Goal: Information Seeking & Learning: Learn about a topic

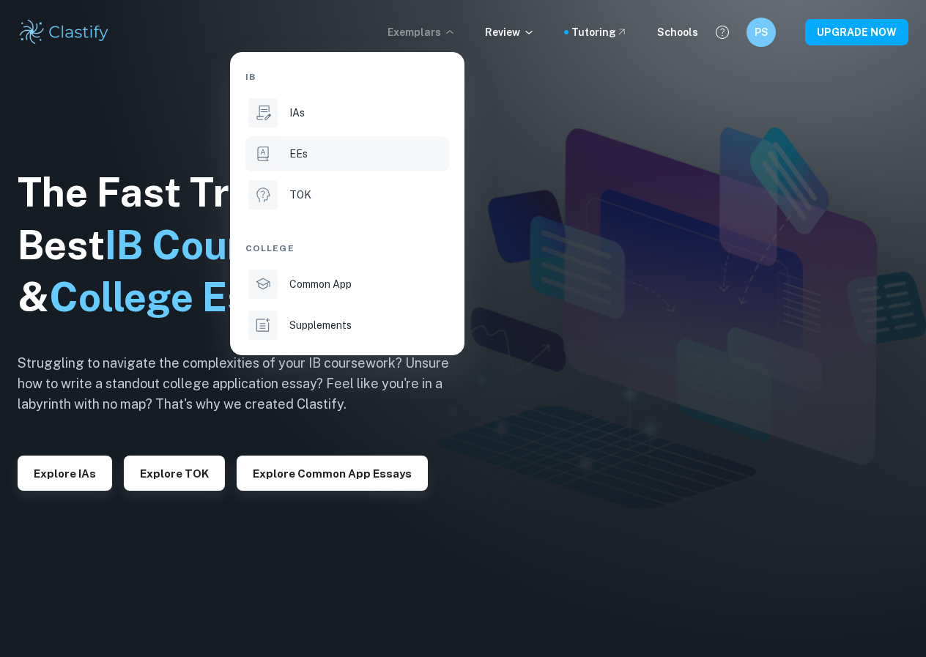
click at [358, 161] on div "EEs" at bounding box center [367, 154] width 157 height 16
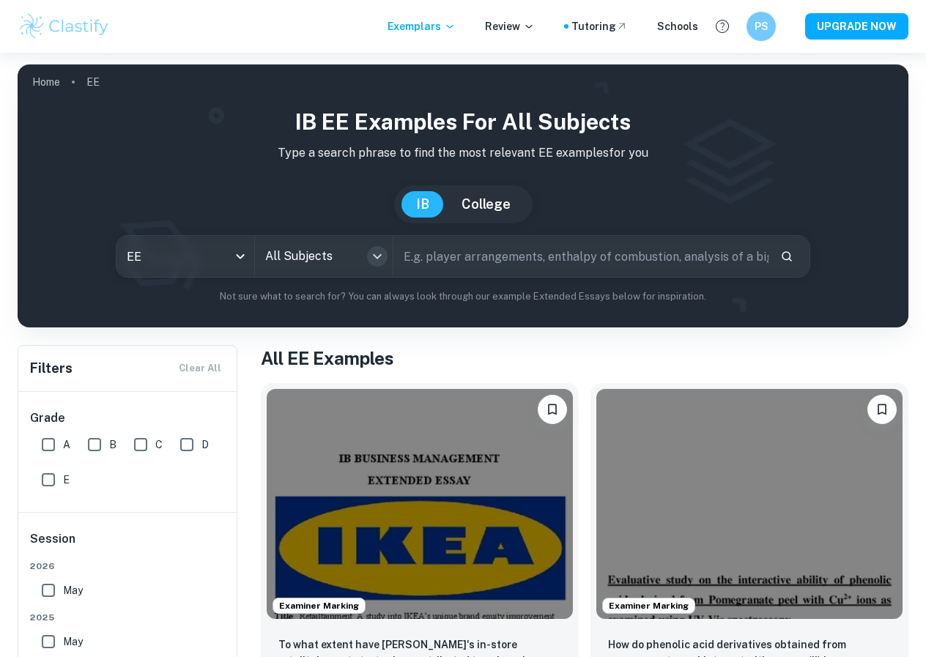
click at [371, 255] on icon "Open" at bounding box center [377, 257] width 18 height 18
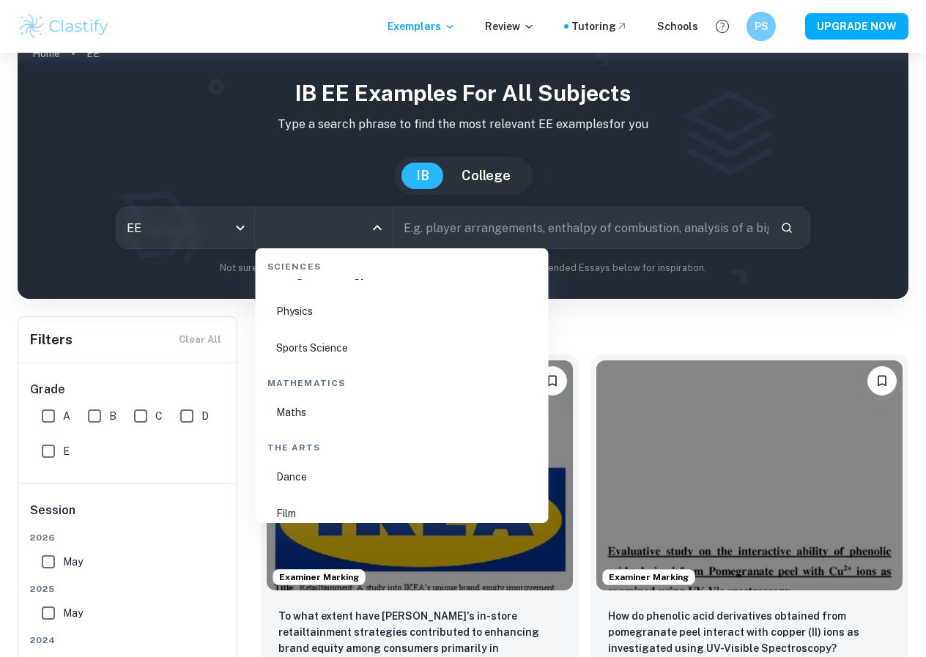
scroll to position [2305, 0]
click at [294, 410] on li "Maths" at bounding box center [401, 415] width 281 height 34
type input "Maths"
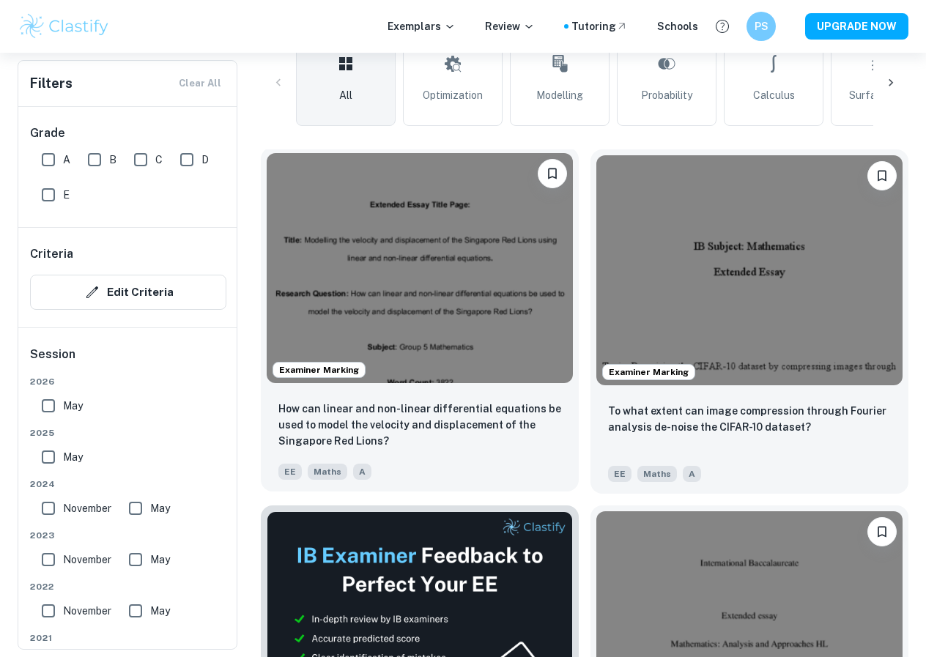
scroll to position [368, 0]
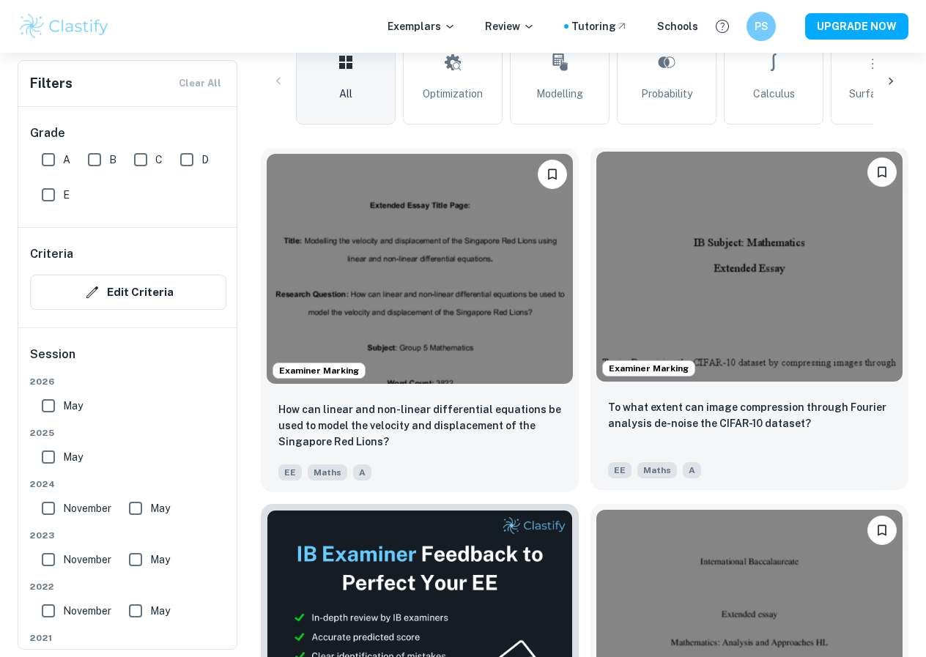
click at [720, 342] on img at bounding box center [749, 267] width 306 height 230
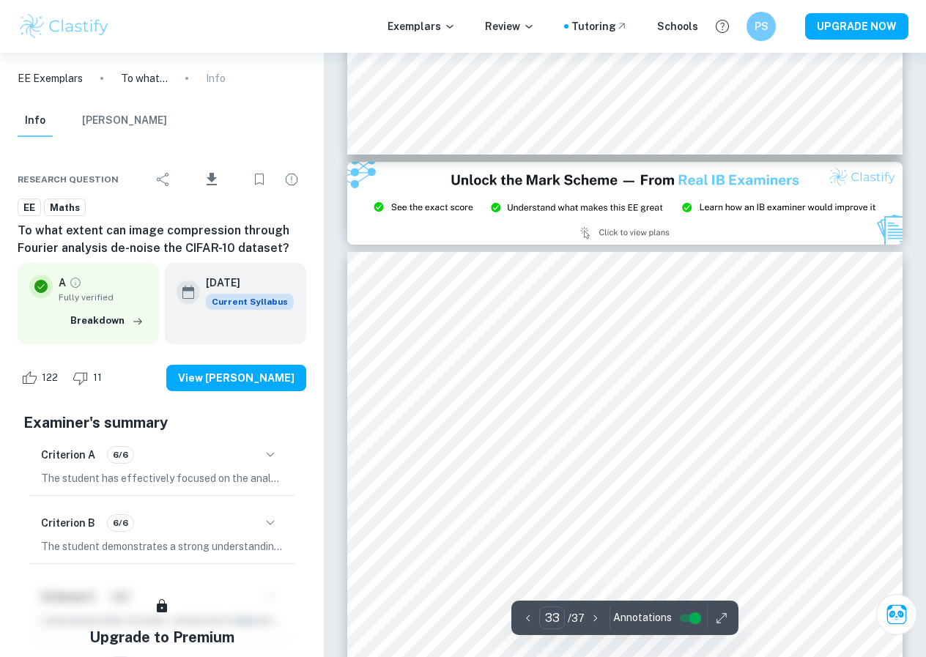
scroll to position [23669, 0]
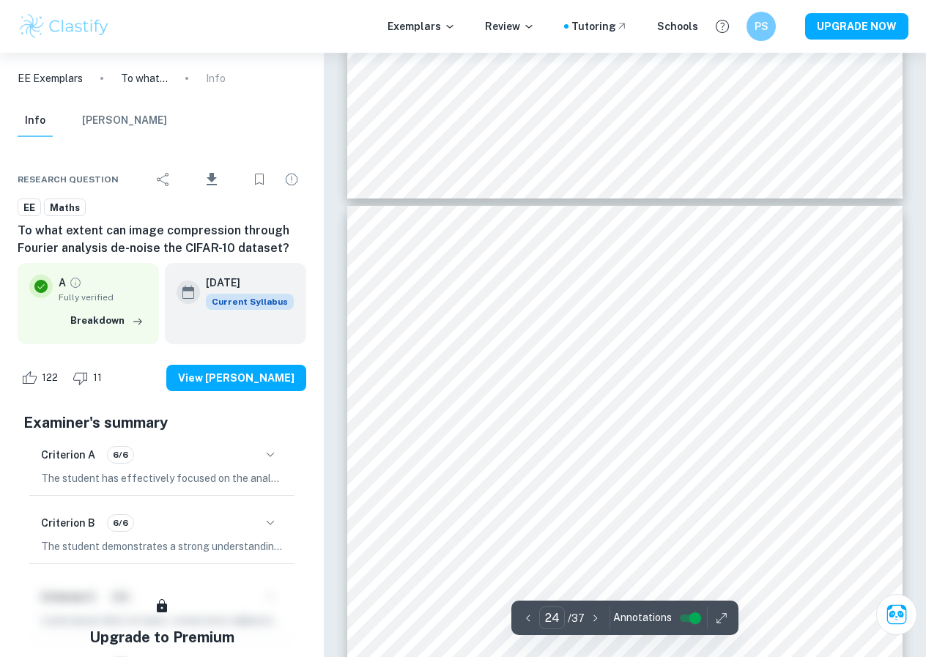
type input "23"
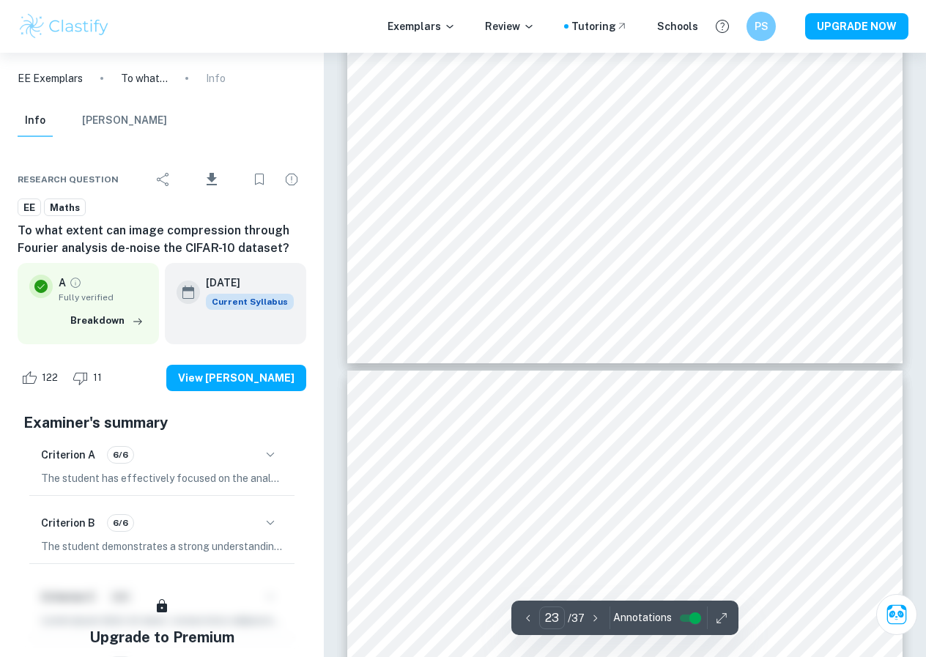
scroll to position [16800, 0]
